Goal: Task Accomplishment & Management: Manage account settings

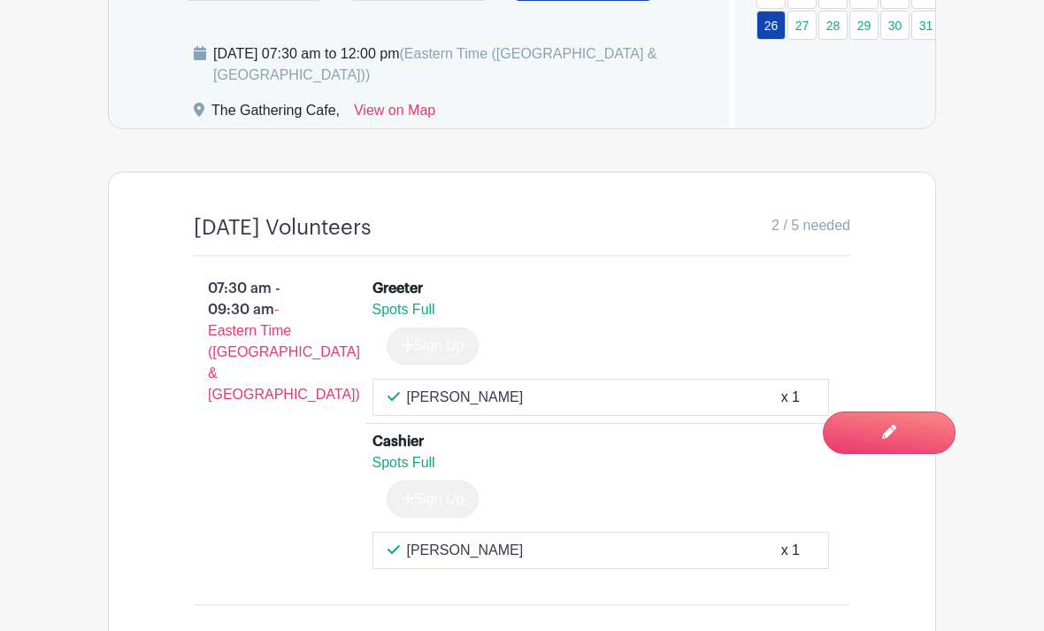
click at [753, 561] on div "[PERSON_NAME] x 1" at bounding box center [600, 550] width 427 height 21
click at [791, 561] on div "x 1" at bounding box center [790, 550] width 19 height 21
click at [903, 443] on div "You are currently in Signup Mode Switch to Edit Mode" at bounding box center [889, 443] width 96 height 0
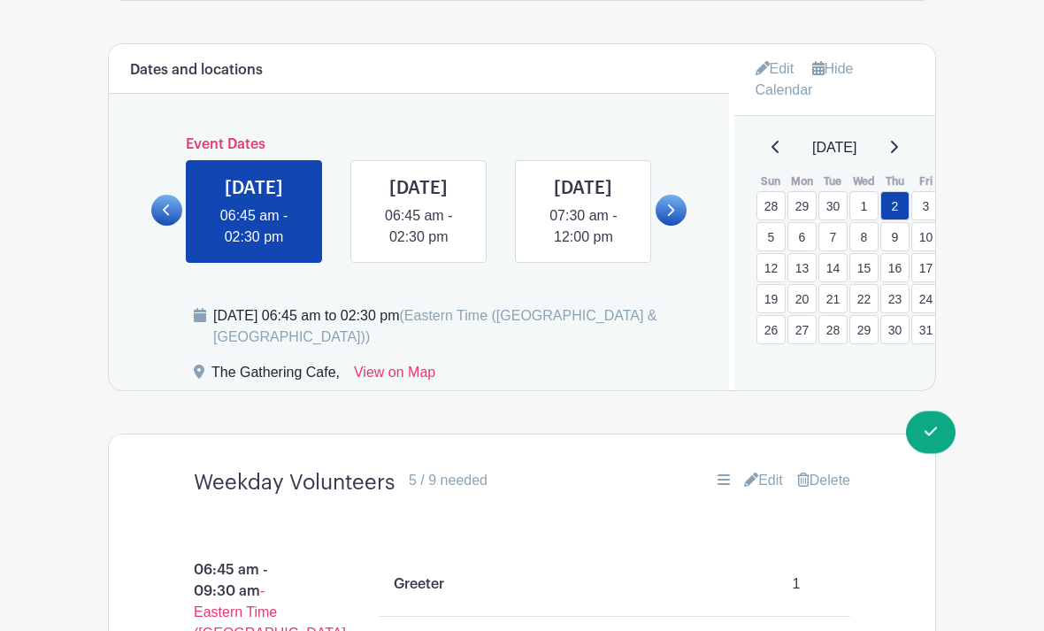
scroll to position [1084, 0]
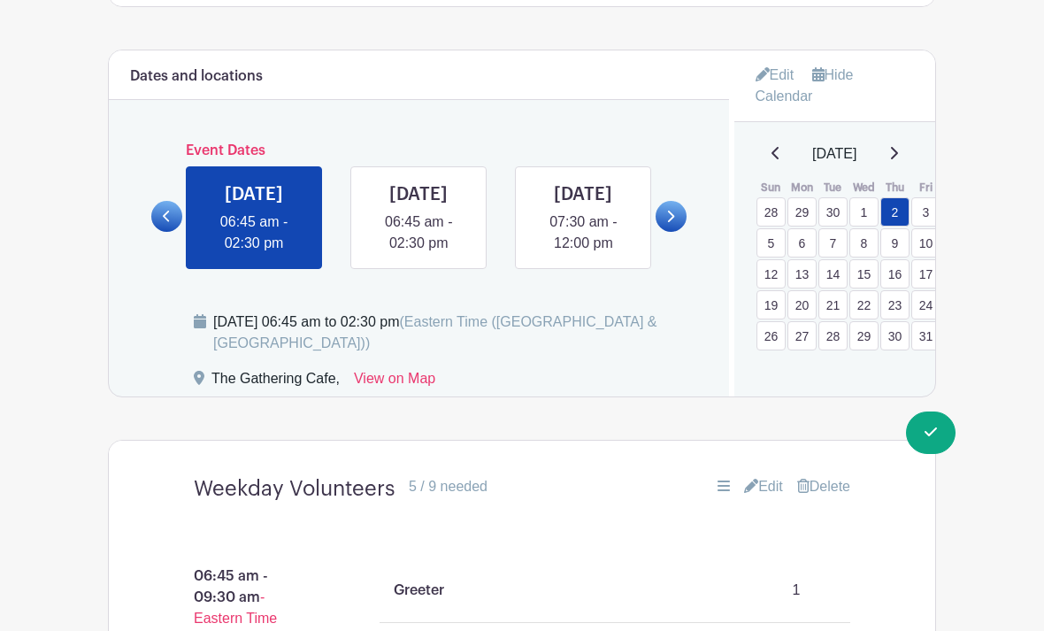
click at [944, 441] on link "Done Editing You are currently in Edit Mode Switch to Signup Mode" at bounding box center [931, 432] width 50 height 42
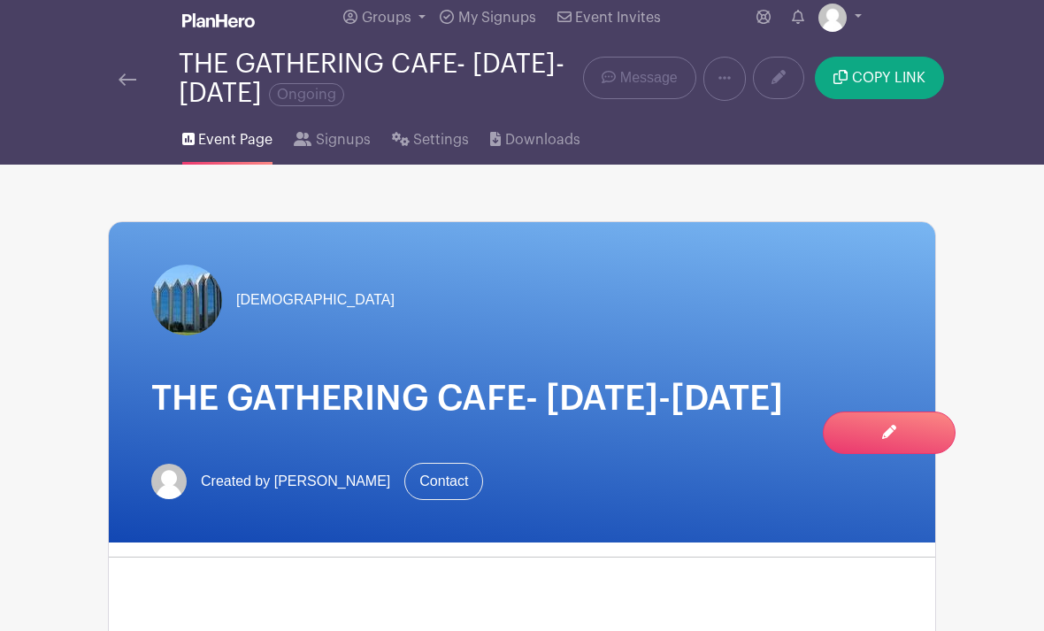
scroll to position [18, 0]
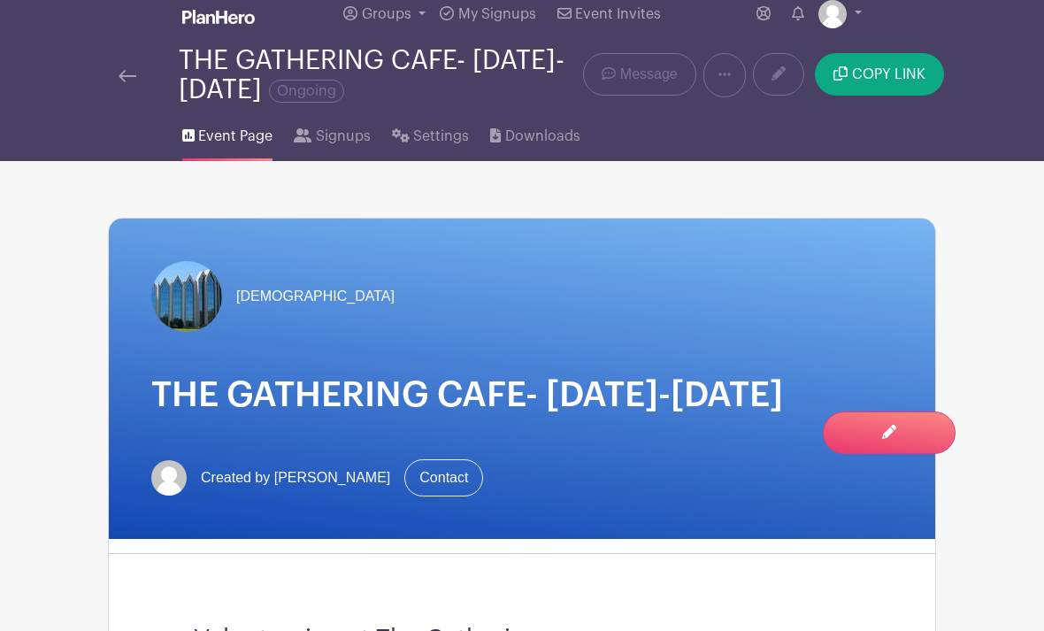
click at [331, 134] on span "Signups" at bounding box center [343, 136] width 55 height 21
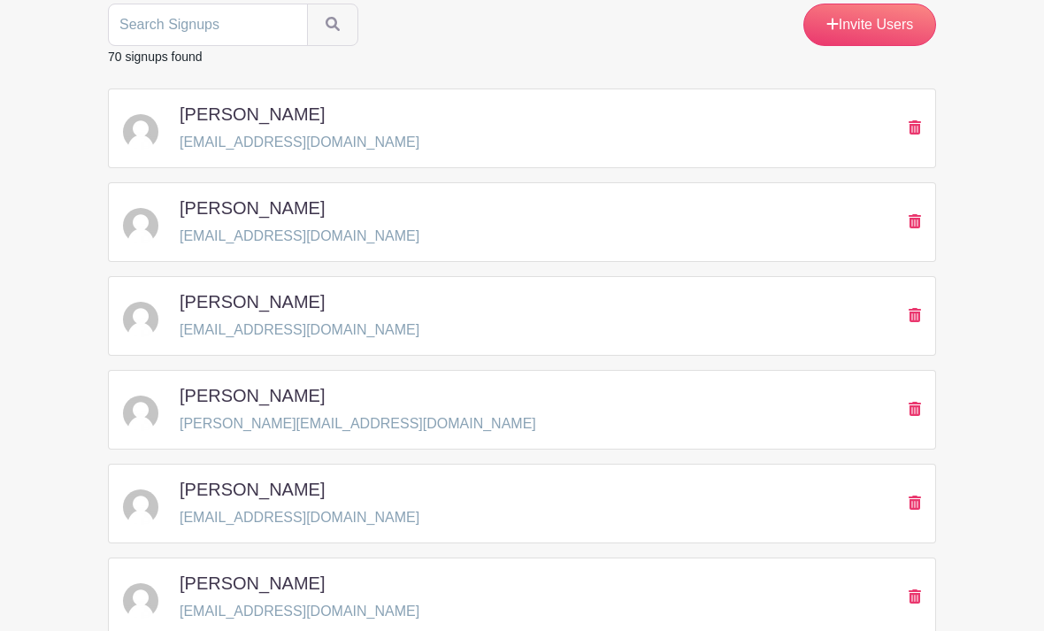
scroll to position [232, 0]
click at [920, 316] on icon at bounding box center [914, 315] width 12 height 14
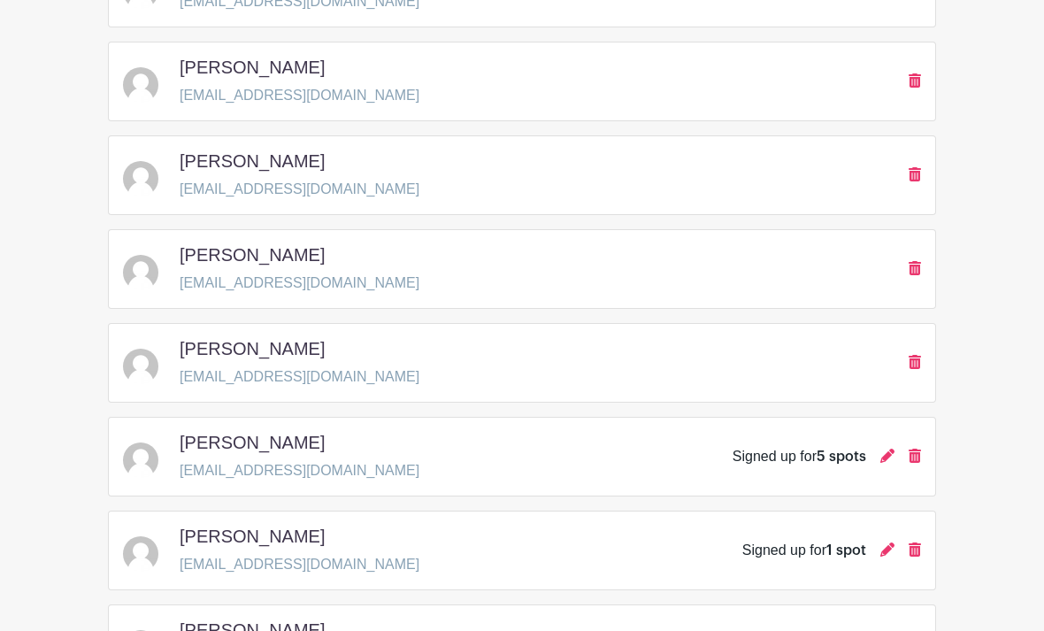
scroll to position [1392, 0]
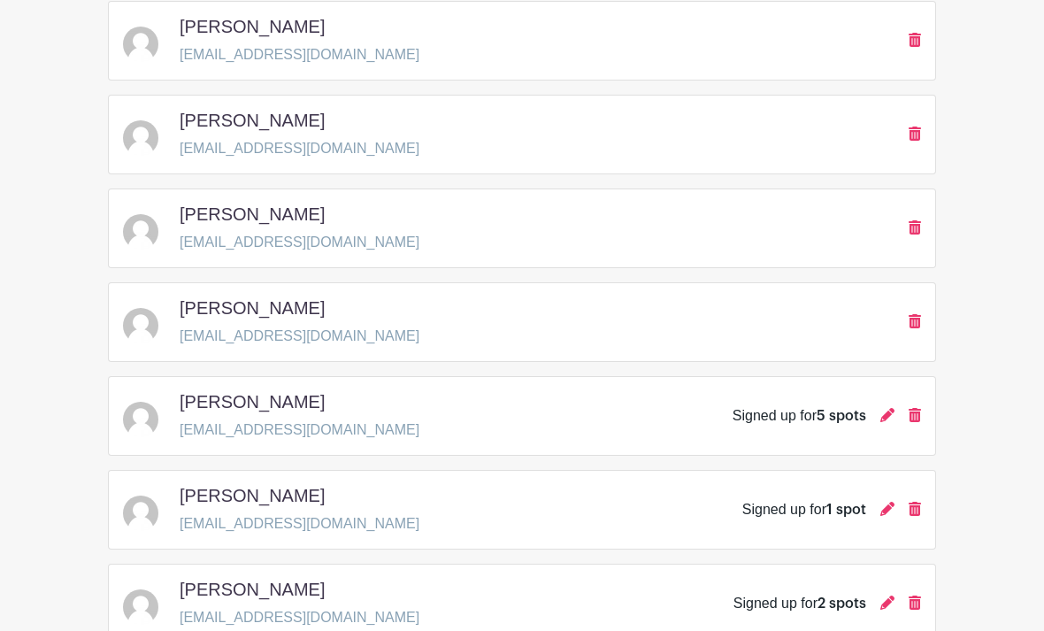
click at [873, 416] on div "Signed up for 5 spots" at bounding box center [826, 416] width 188 height 21
click at [885, 415] on icon at bounding box center [887, 416] width 14 height 14
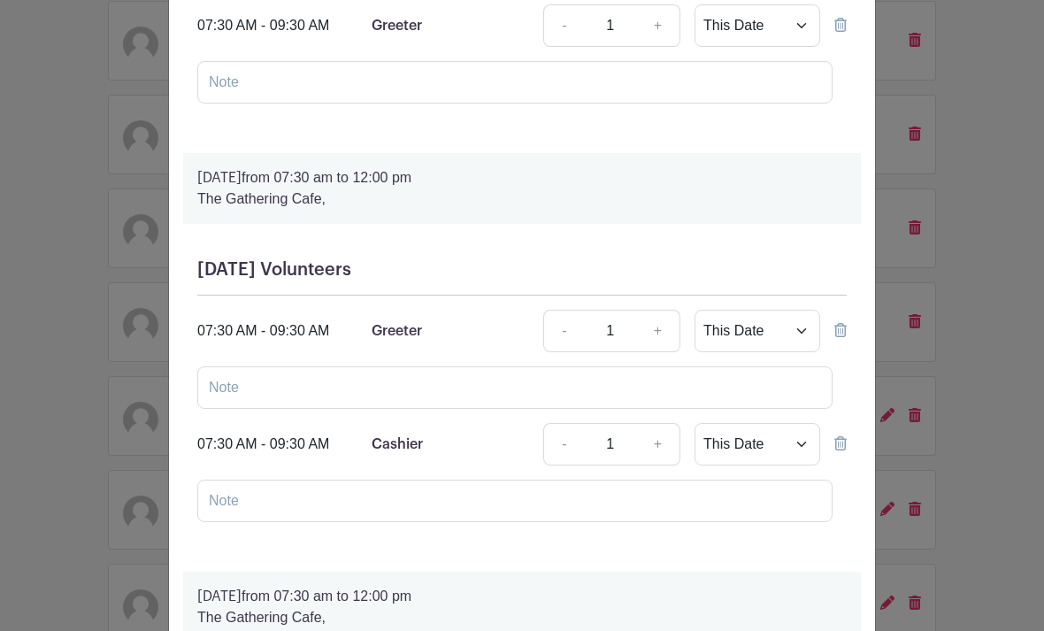
scroll to position [285, 0]
click at [844, 329] on icon at bounding box center [840, 329] width 12 height 14
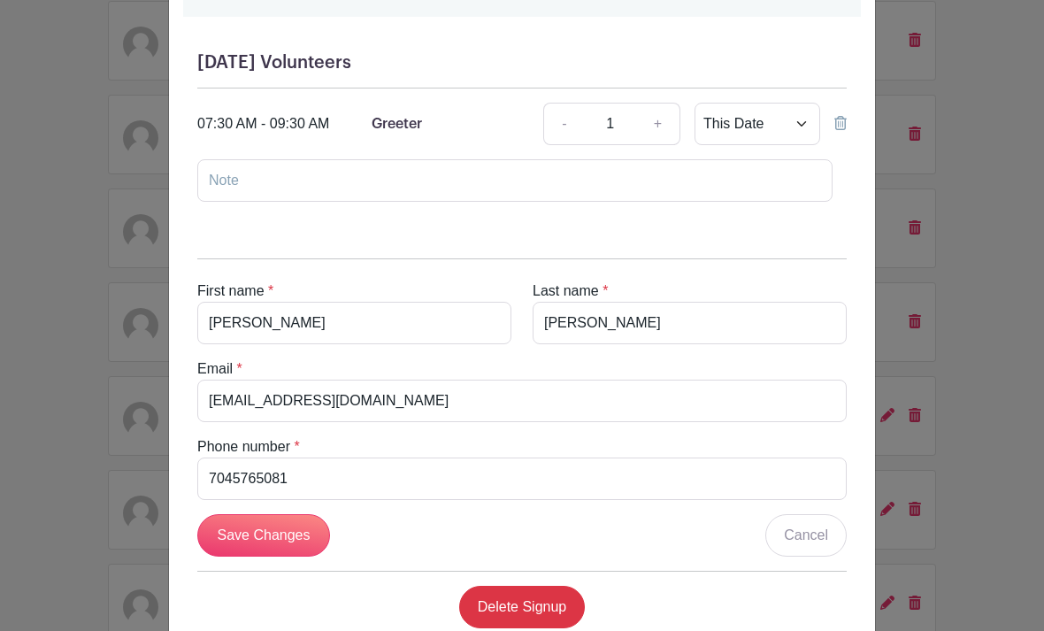
scroll to position [1100, 0]
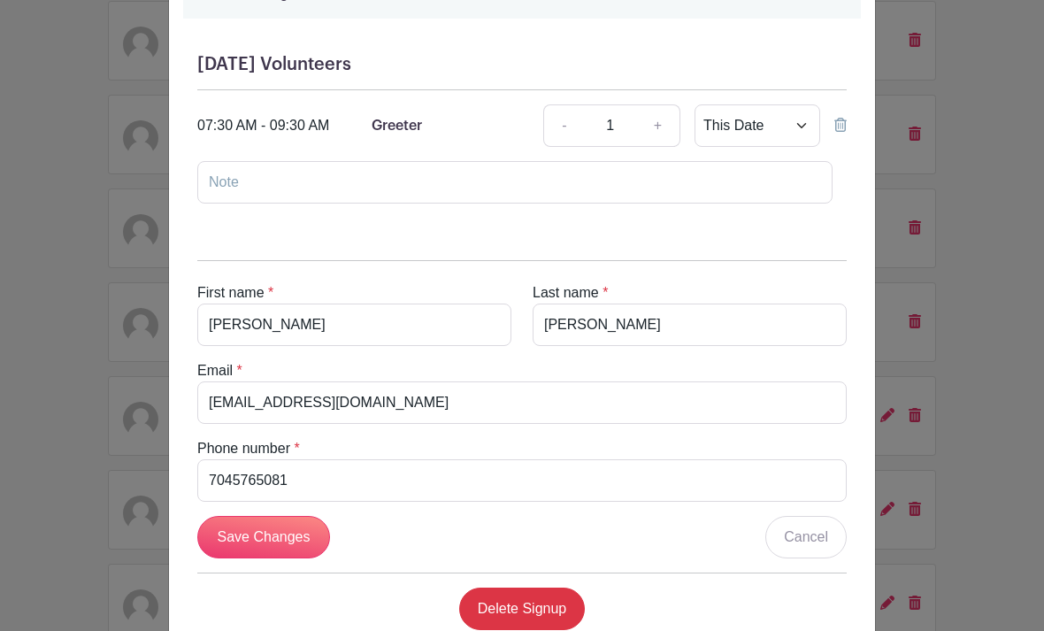
click at [524, 616] on link "Delete Signup" at bounding box center [522, 608] width 126 height 42
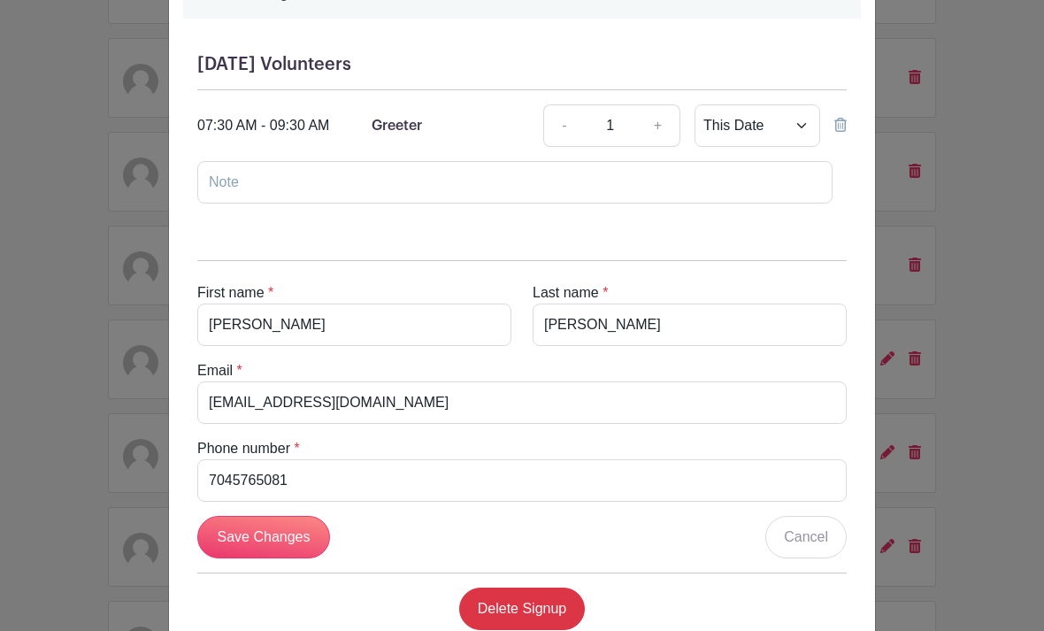
click at [295, 527] on input "Save Changes" at bounding box center [263, 537] width 133 height 42
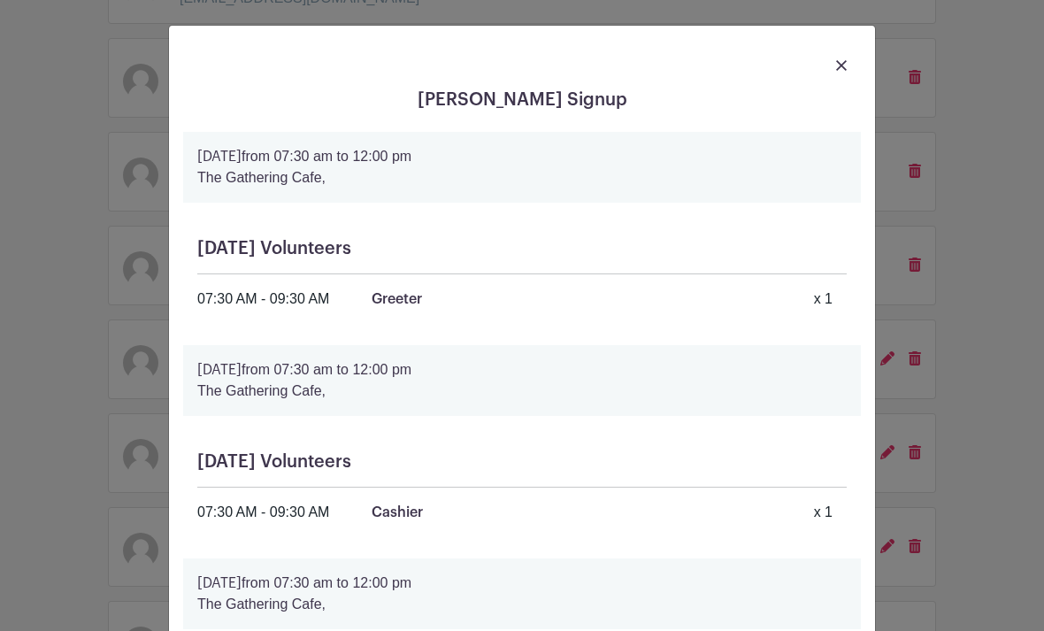
scroll to position [0, 0]
click at [839, 65] on img at bounding box center [841, 65] width 11 height 11
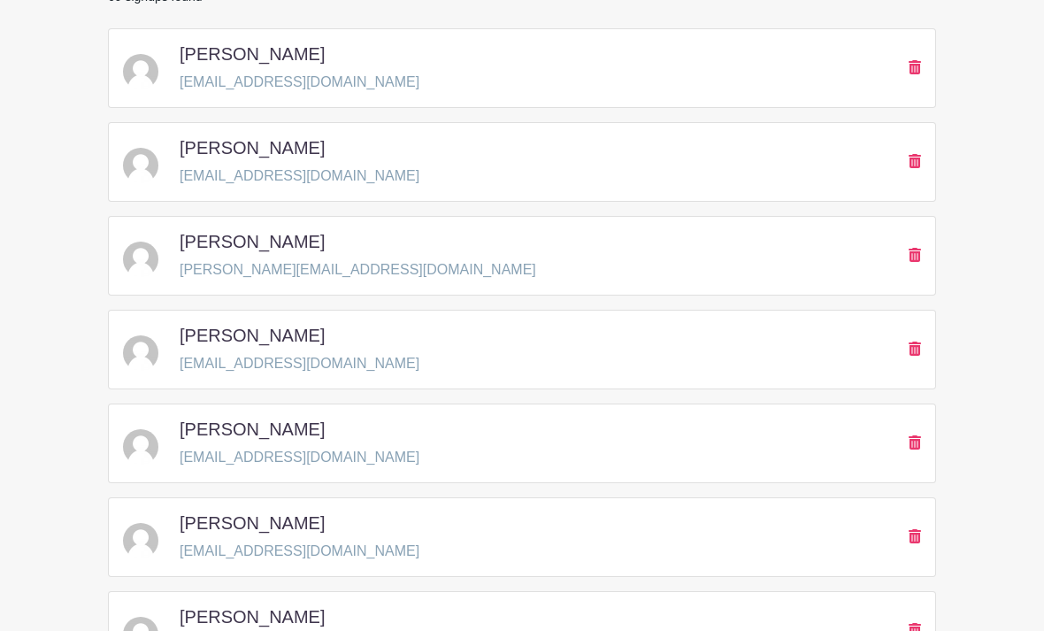
scroll to position [333, 0]
